Goal: Find specific page/section: Find specific page/section

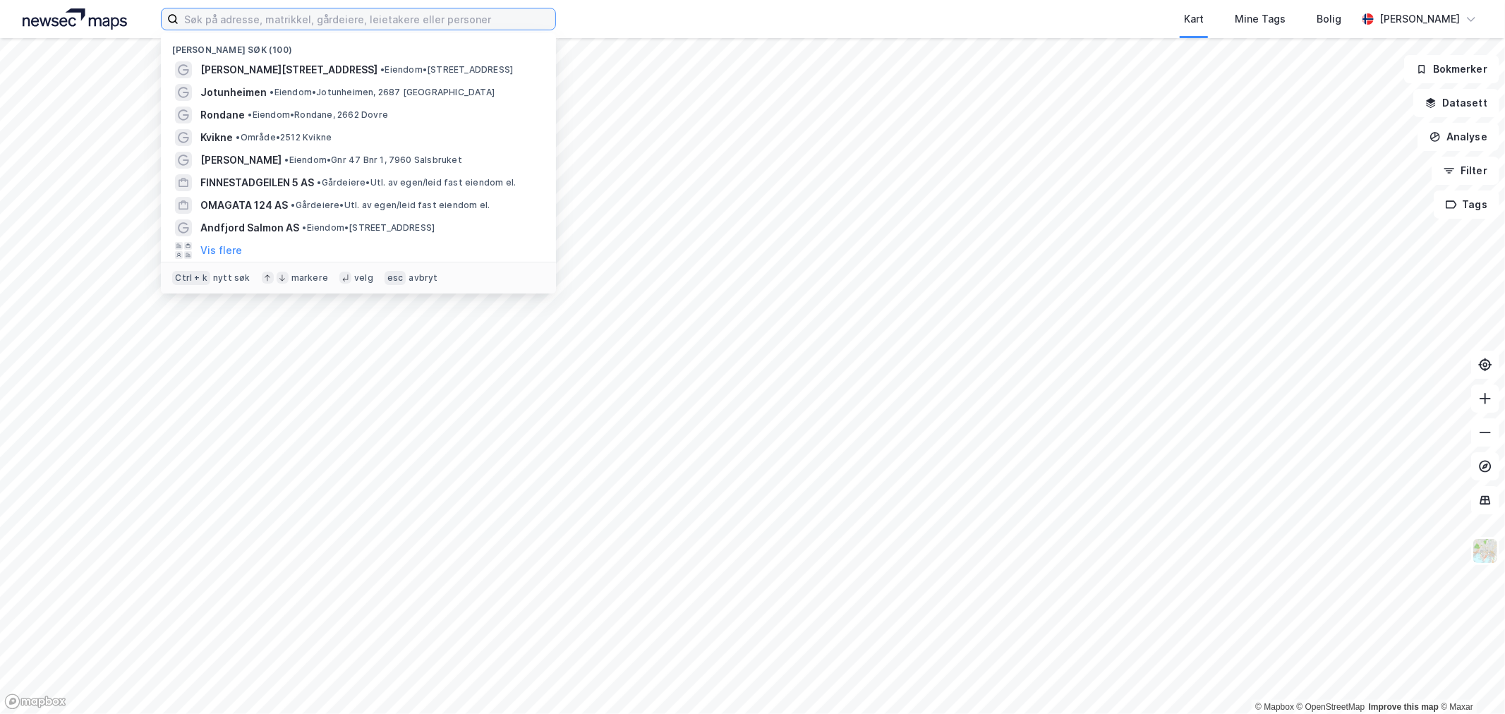
click at [286, 18] on input at bounding box center [367, 18] width 377 height 21
type input "3"
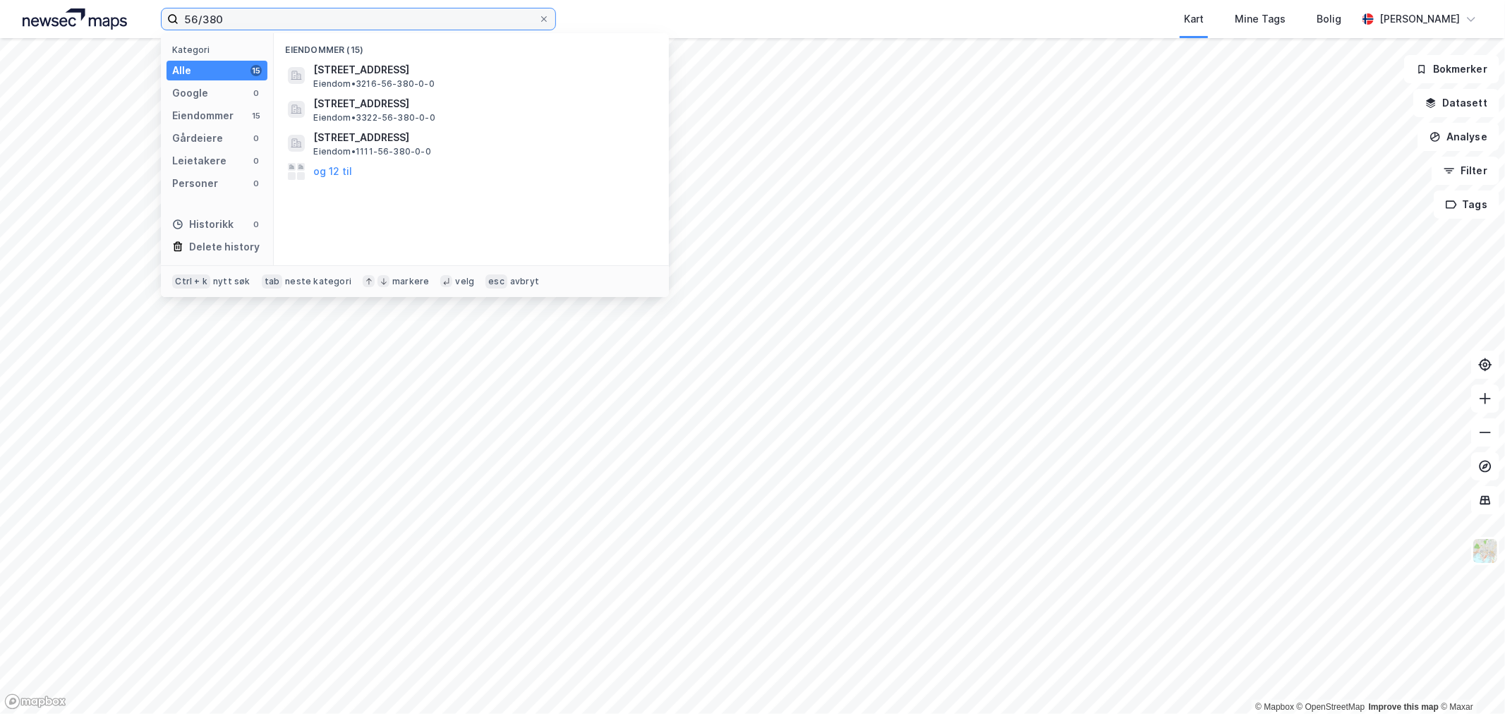
type input "56/380"
drag, startPoint x: 250, startPoint y: 20, endPoint x: 94, endPoint y: 4, distance: 156.7
click at [94, 4] on div "56/380 Kategori Alle 15 Google 0 Eiendommer 15 Gårdeiere 0 Leietakere 0 Persone…" at bounding box center [752, 19] width 1505 height 38
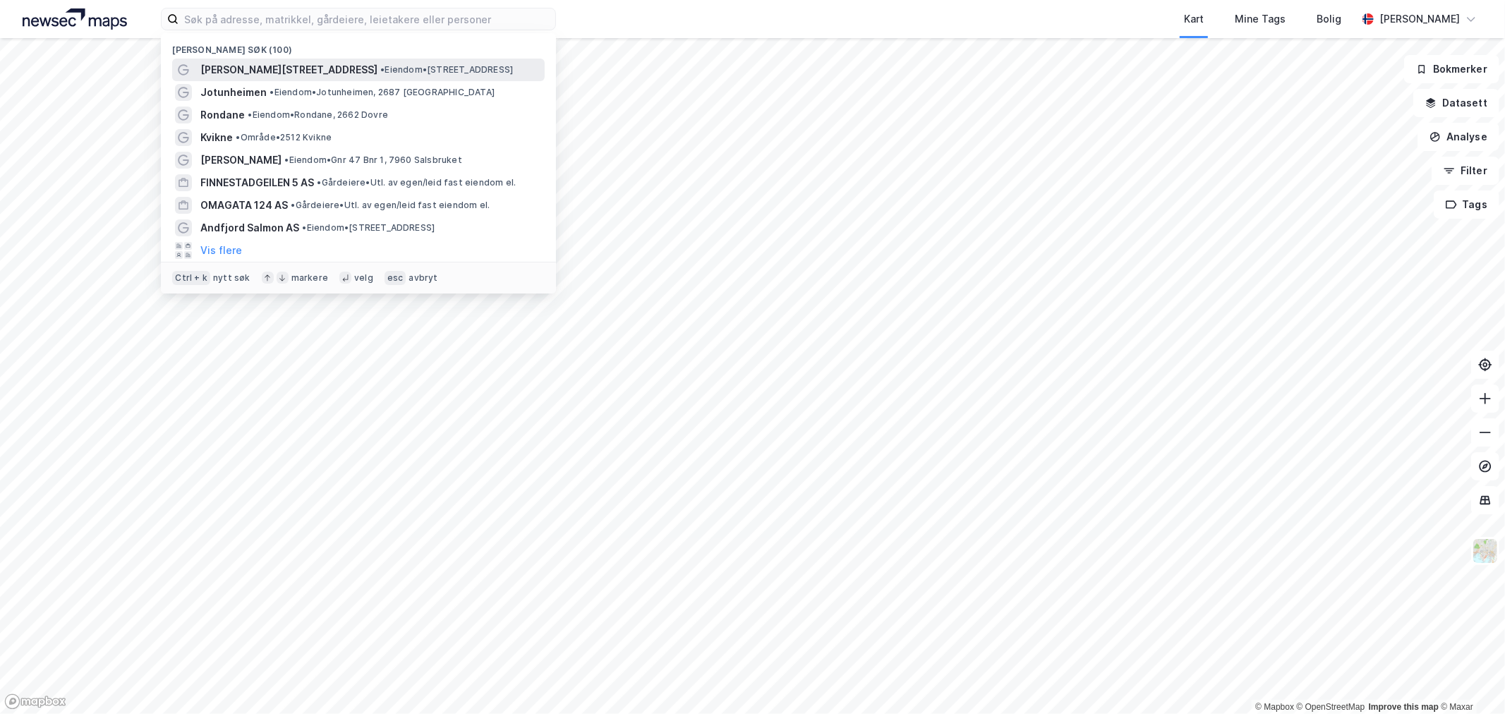
click at [251, 74] on span "[PERSON_NAME][STREET_ADDRESS]" at bounding box center [288, 69] width 177 height 17
